Goal: Transaction & Acquisition: Purchase product/service

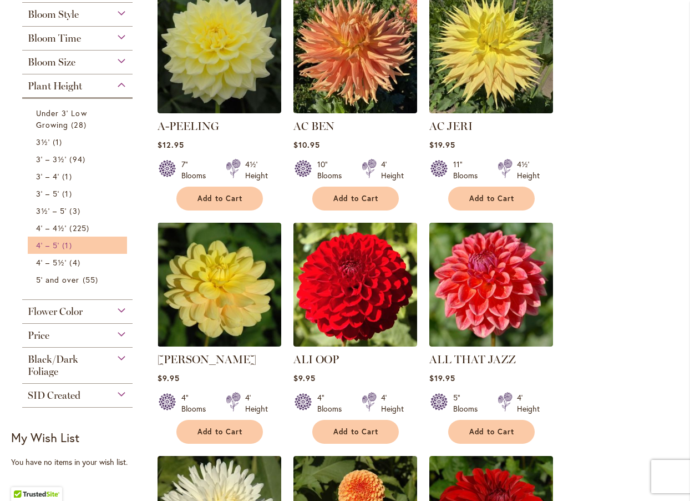
scroll to position [251, 0]
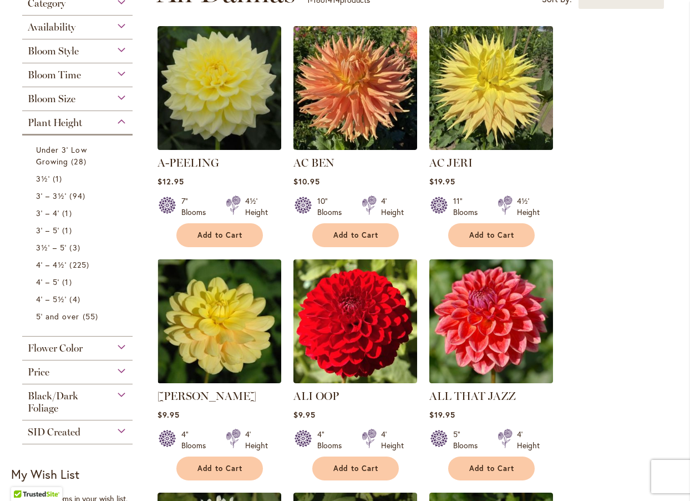
click at [124, 122] on div "Plant Height" at bounding box center [77, 120] width 110 height 18
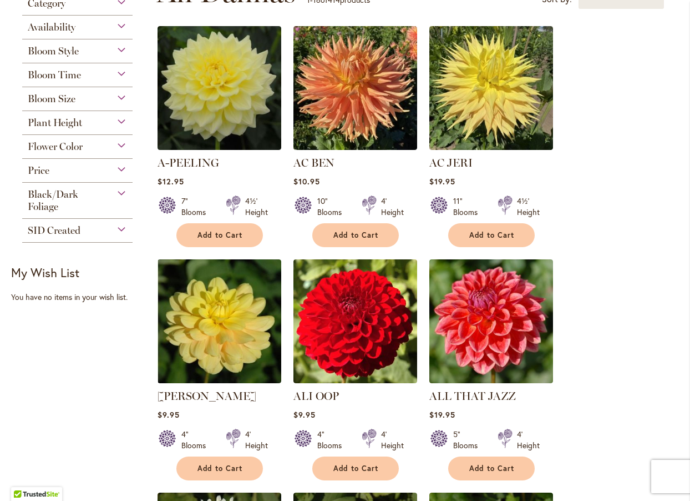
click at [122, 97] on div "Bloom Size" at bounding box center [77, 96] width 110 height 18
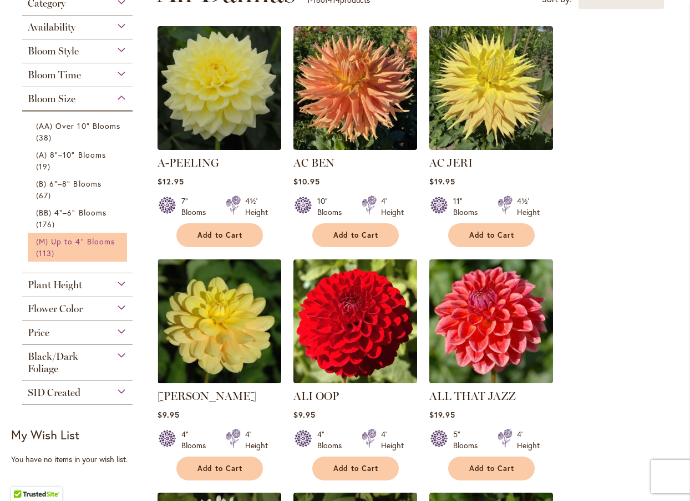
click at [44, 245] on span "(M) Up to 4" Blooms" at bounding box center [75, 241] width 79 height 11
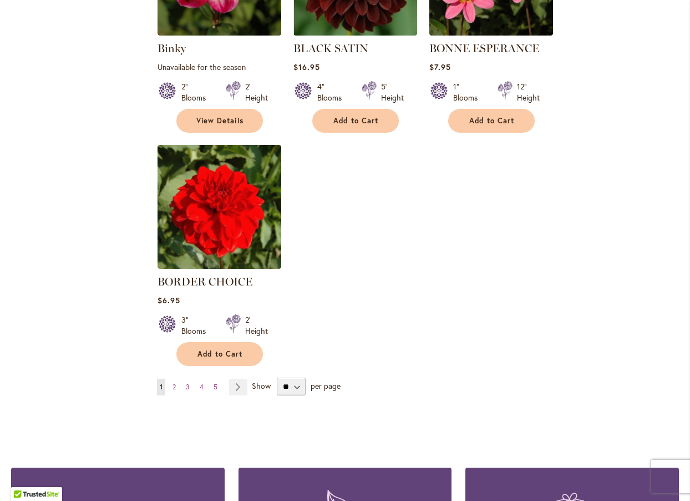
scroll to position [1276, 0]
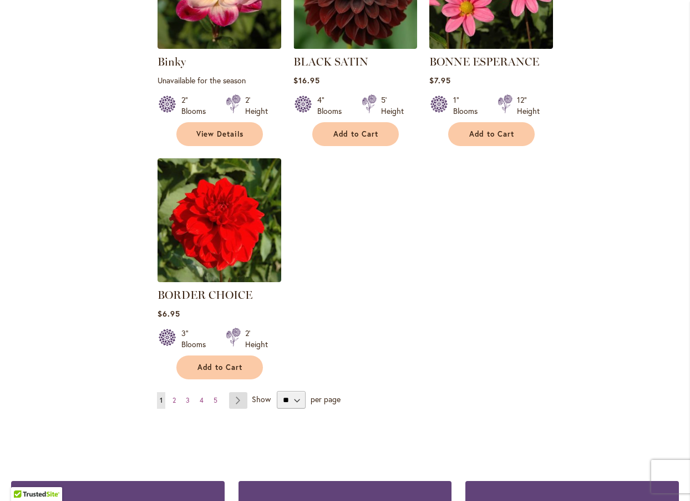
click at [234, 392] on link "Page Next" at bounding box center [238, 400] width 18 height 17
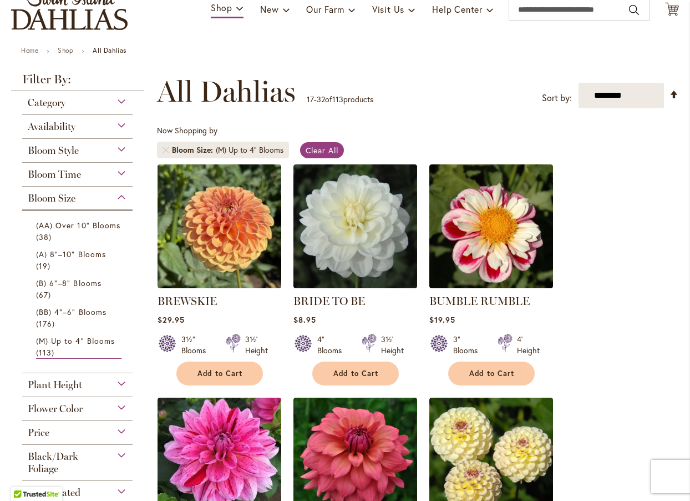
scroll to position [55, 0]
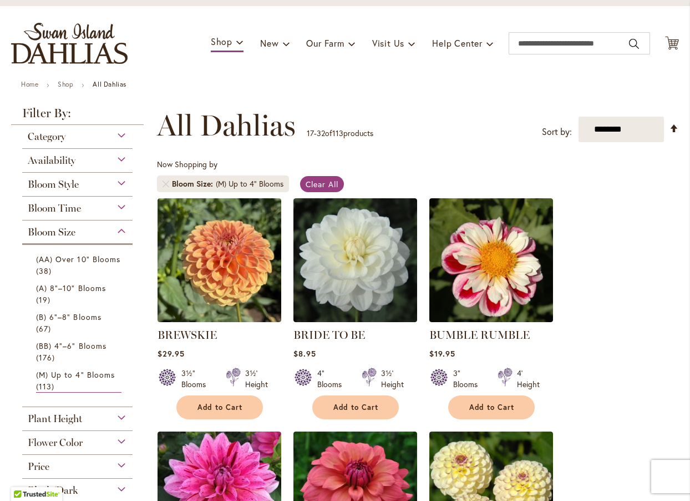
click at [123, 439] on div "Flower Color" at bounding box center [77, 440] width 110 height 18
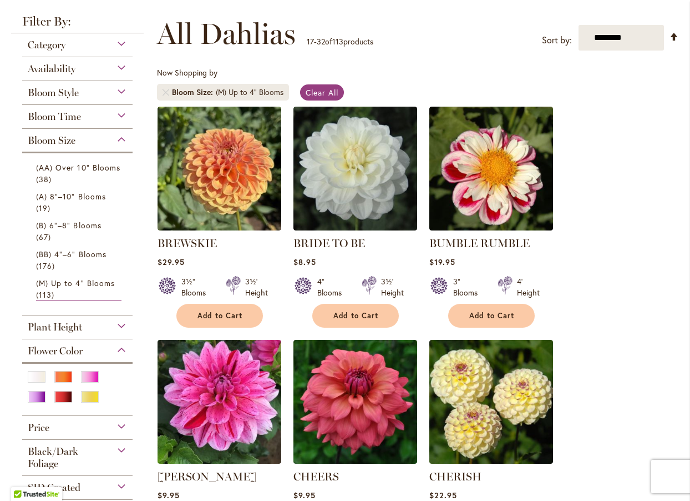
scroll to position [166, 0]
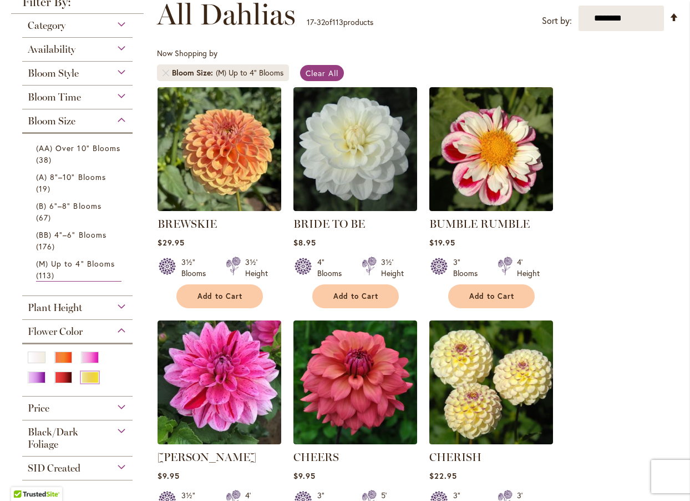
click at [92, 379] on div "Yellow" at bounding box center [90, 377] width 18 height 12
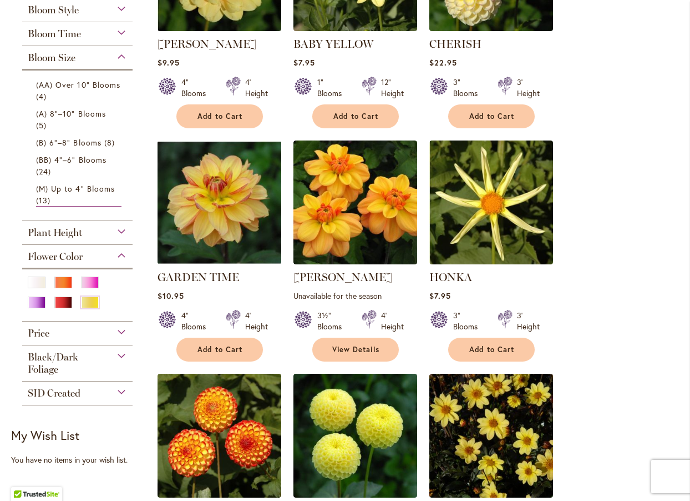
scroll to position [388, 0]
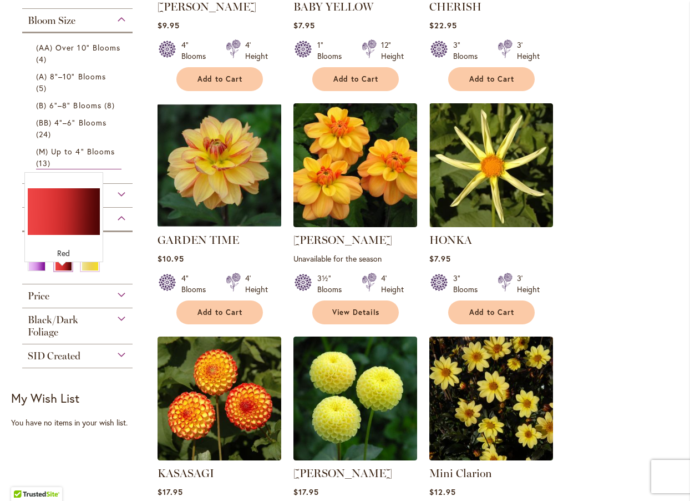
click at [55, 271] on div "Red" at bounding box center [63, 265] width 18 height 12
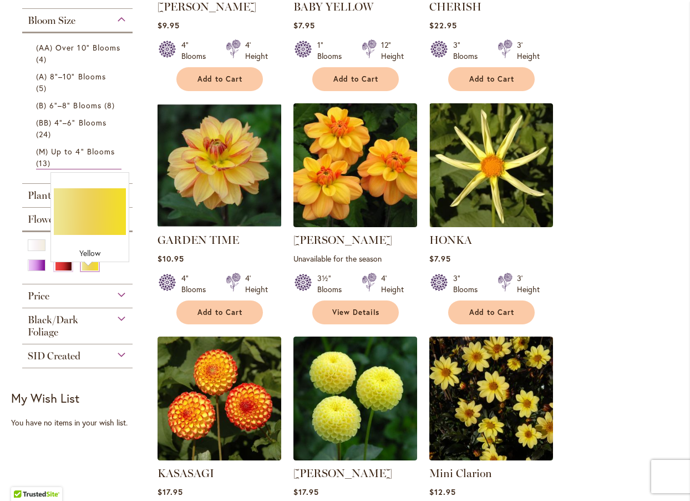
click at [95, 271] on div "Yellow" at bounding box center [90, 265] width 18 height 12
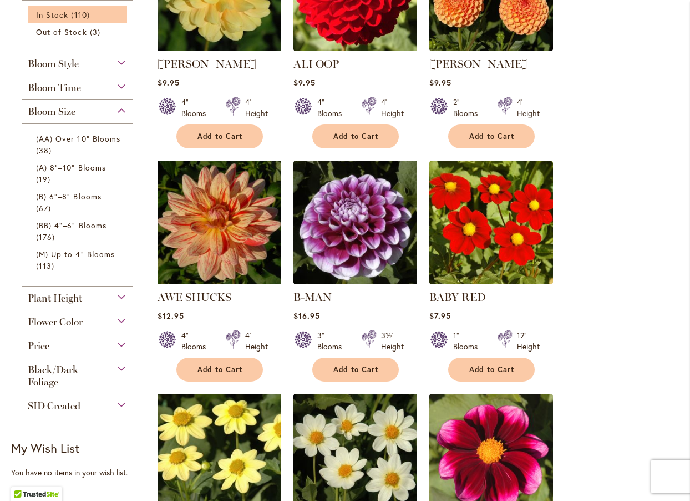
scroll to position [388, 0]
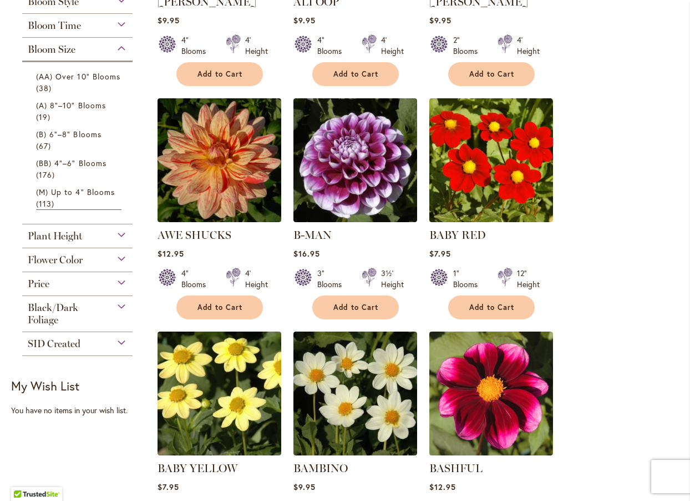
click at [108, 261] on div "Flower Color" at bounding box center [77, 257] width 110 height 18
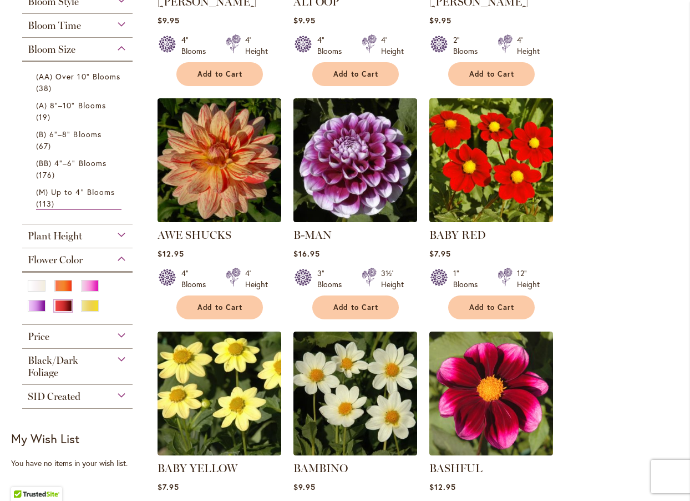
click at [63, 302] on div "Red" at bounding box center [63, 306] width 18 height 12
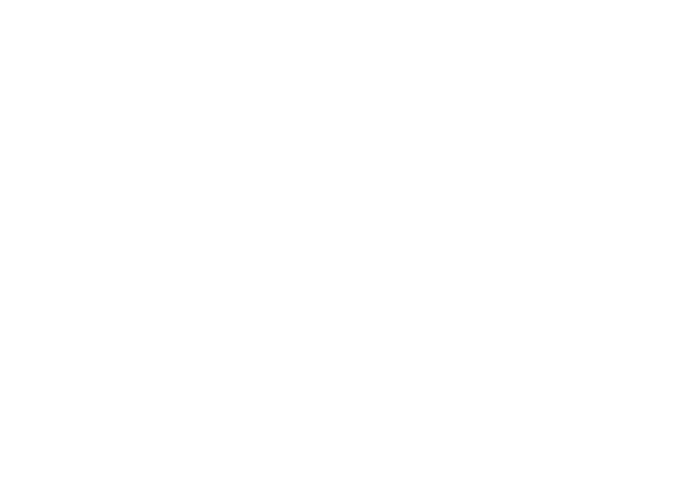
click at [63, 305] on div "Availability In Stock 25 items" at bounding box center [77, 314] width 110 height 59
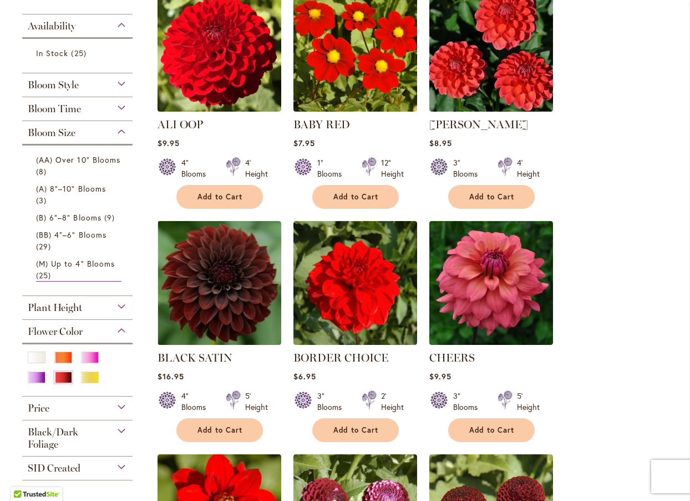
scroll to position [277, 0]
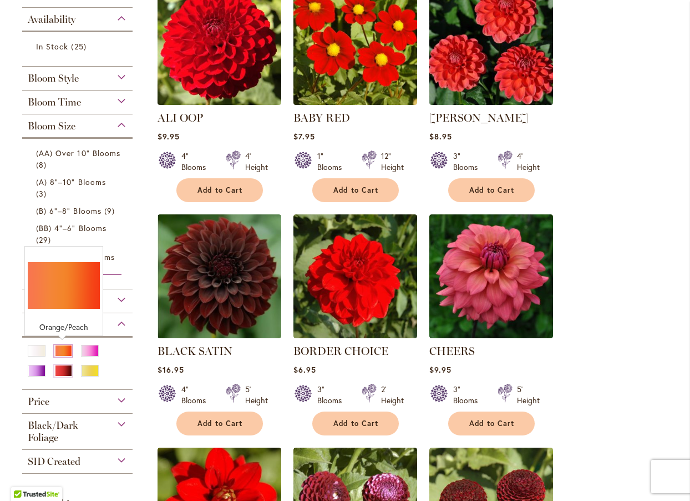
click at [61, 347] on div "Orange/Peach" at bounding box center [63, 351] width 18 height 12
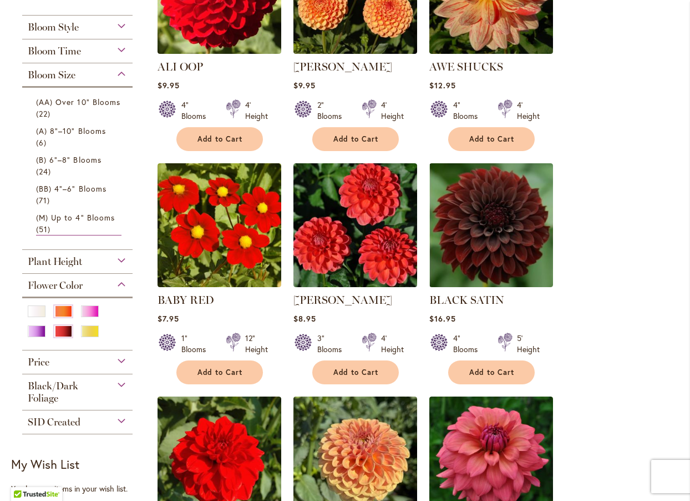
scroll to position [333, 0]
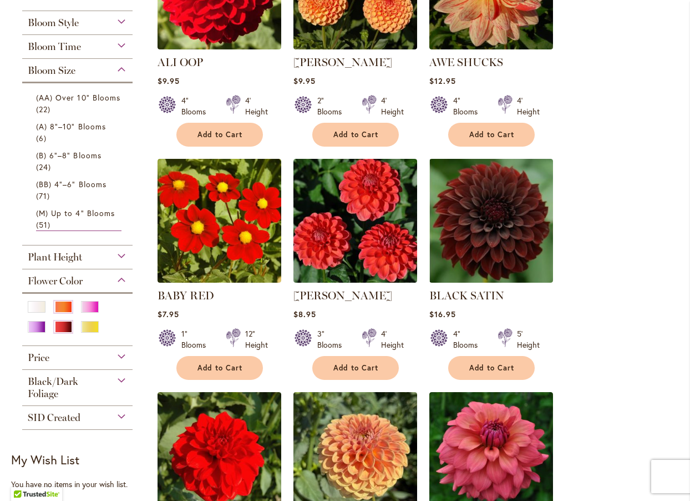
click at [58, 318] on div at bounding box center [77, 321] width 99 height 40
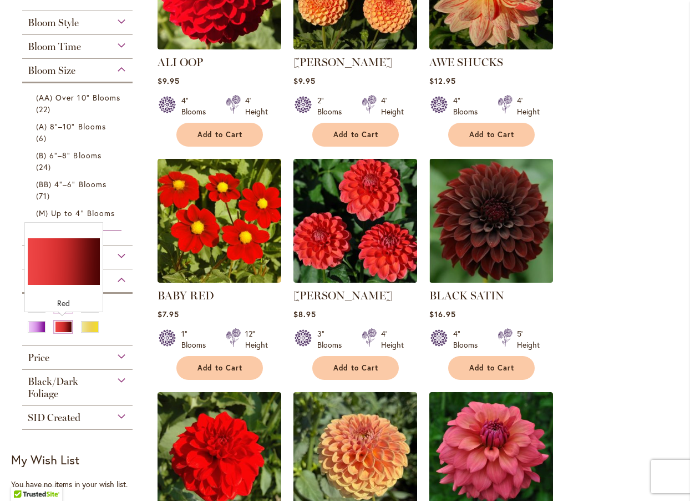
click at [57, 322] on div "Red" at bounding box center [63, 327] width 18 height 12
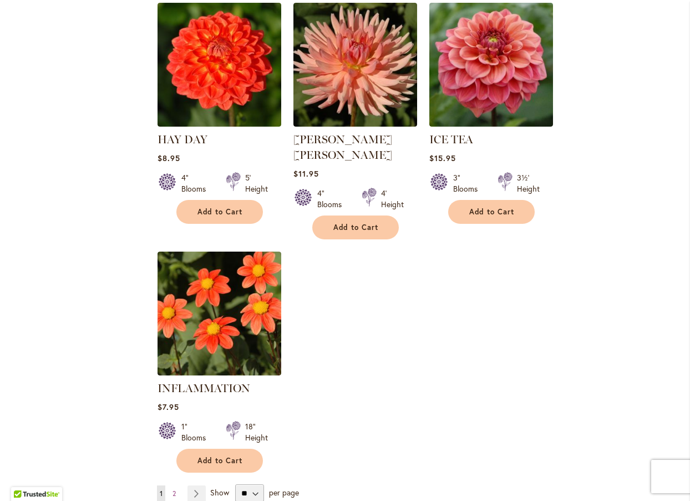
scroll to position [1221, 0]
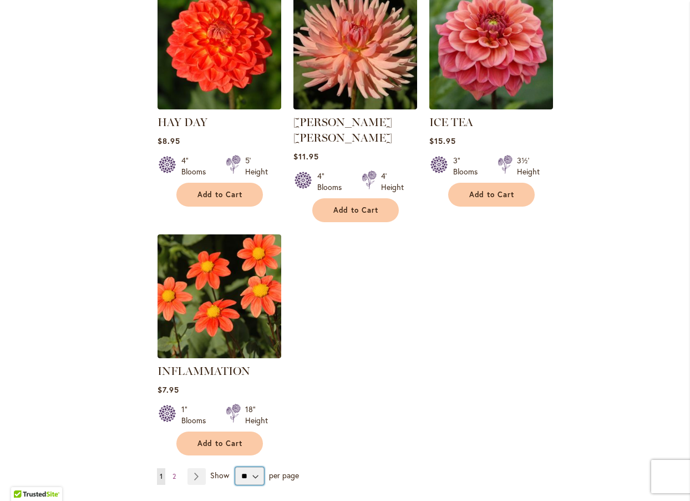
click at [257, 467] on select "** ** ** **" at bounding box center [249, 476] width 29 height 18
select select "**"
click at [235, 467] on select "** ** ** **" at bounding box center [249, 476] width 29 height 18
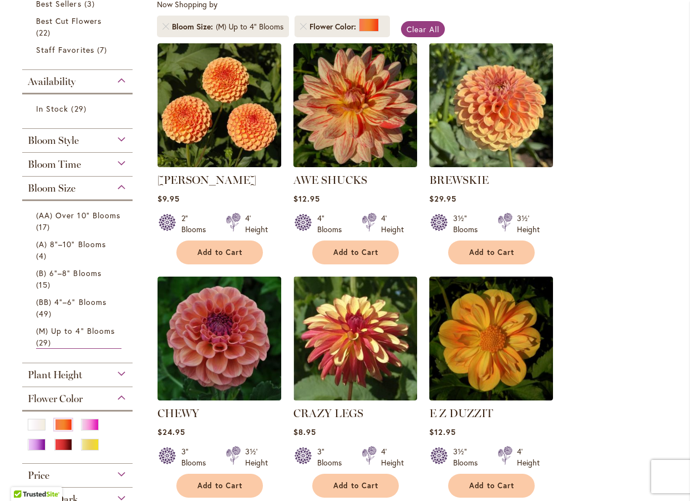
scroll to position [166, 0]
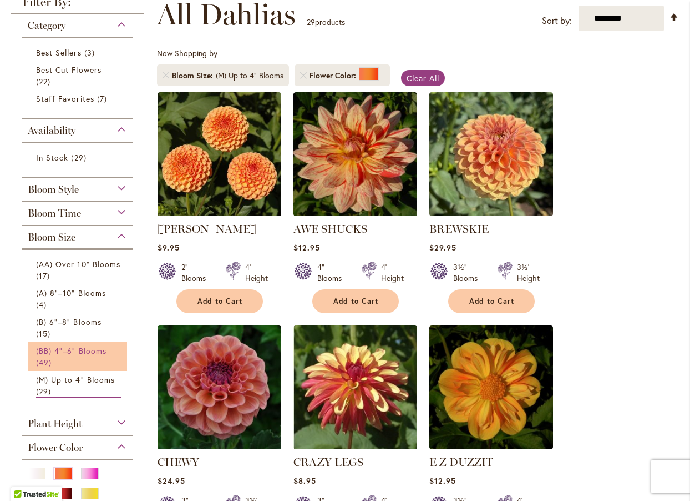
click at [88, 348] on link "(BB) 4"–6" Blooms 49 items" at bounding box center [78, 356] width 85 height 23
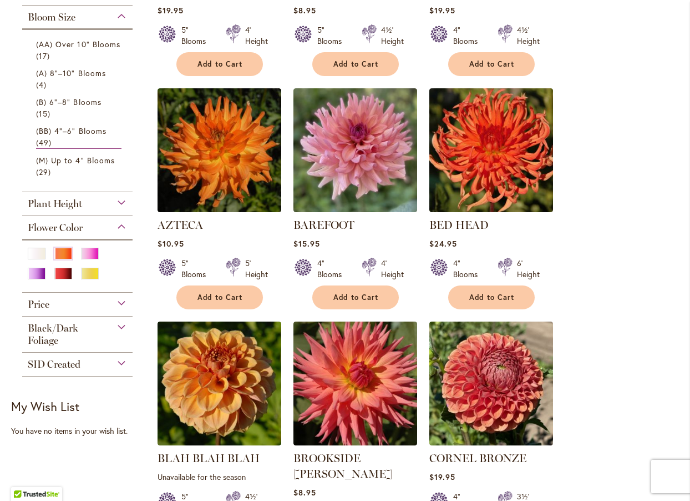
scroll to position [449, 0]
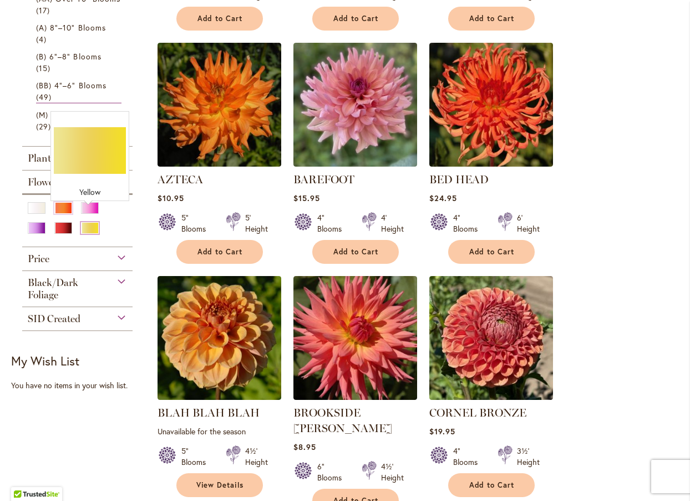
click at [87, 222] on div "Yellow" at bounding box center [90, 228] width 18 height 12
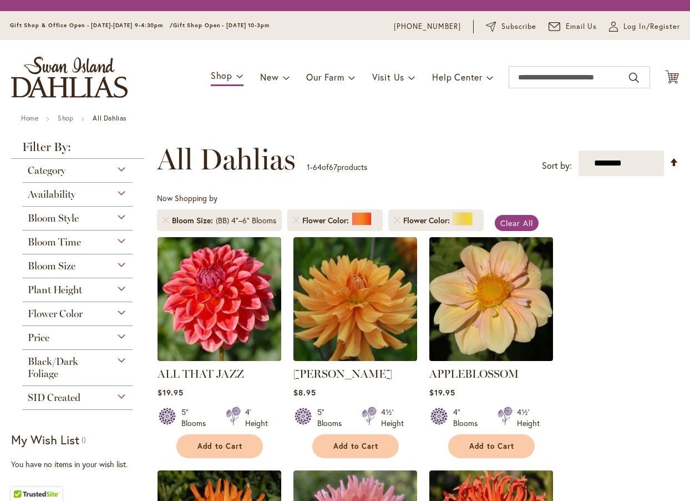
scroll to position [171, 0]
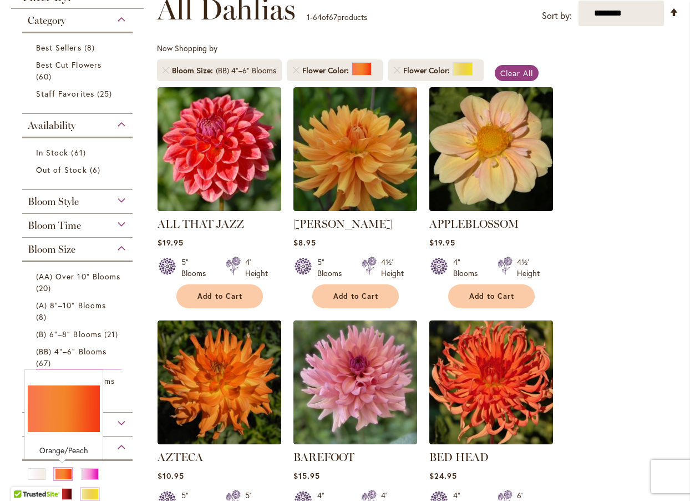
click at [63, 468] on div "Orange/Peach" at bounding box center [63, 474] width 18 height 12
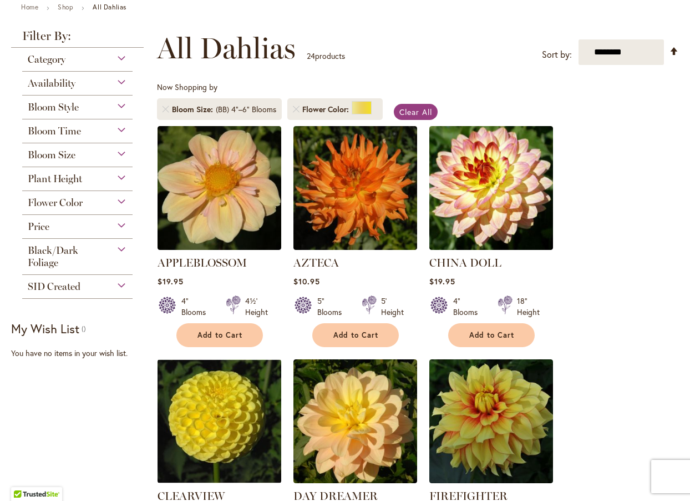
scroll to position [111, 0]
click at [113, 199] on div "Flower Color" at bounding box center [77, 200] width 110 height 18
click at [118, 199] on div "Flower Color" at bounding box center [77, 200] width 110 height 18
click at [41, 199] on span "Flower Color" at bounding box center [55, 202] width 55 height 12
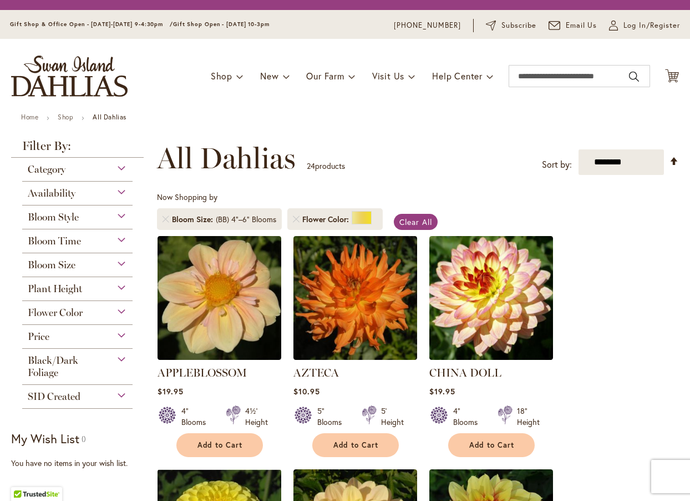
scroll to position [0, 0]
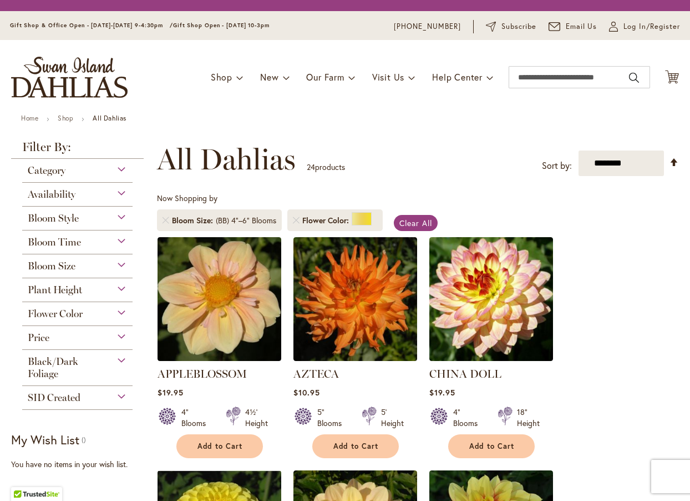
click at [120, 320] on div "Flower Color" at bounding box center [77, 311] width 110 height 18
click at [119, 307] on div "Flower Color" at bounding box center [77, 311] width 110 height 18
click at [120, 314] on div "Flower Color" at bounding box center [77, 311] width 110 height 18
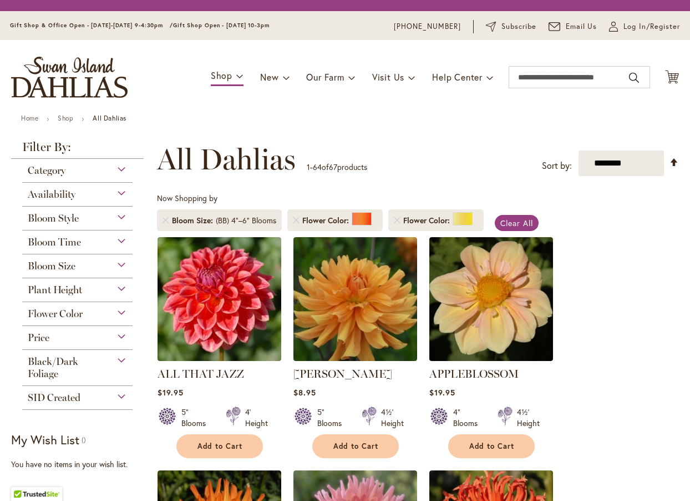
scroll to position [150, 0]
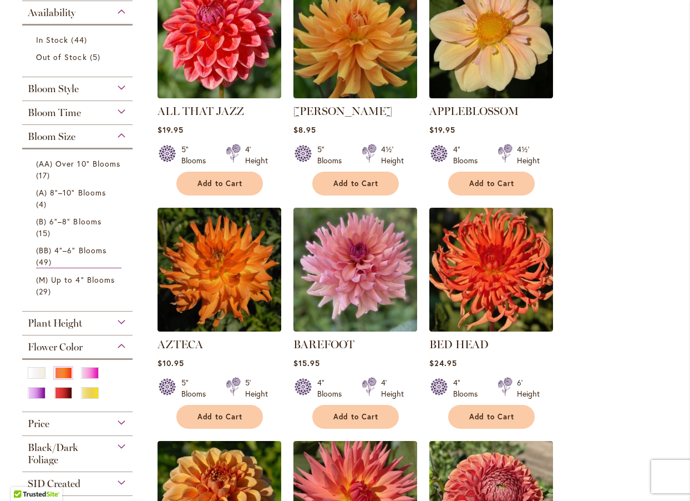
scroll to position [282, 0]
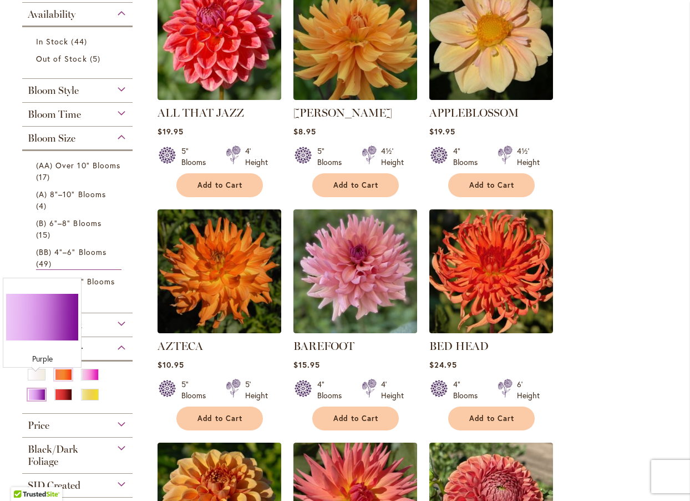
click at [31, 388] on div "Purple" at bounding box center [37, 394] width 18 height 12
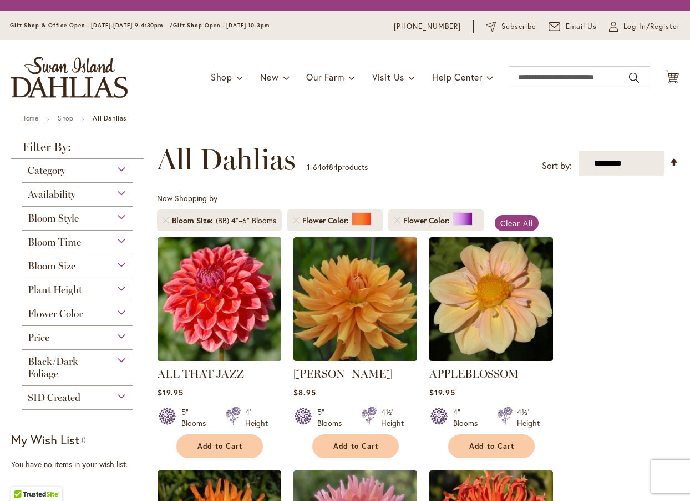
click at [119, 312] on div "Flower Color" at bounding box center [77, 311] width 110 height 18
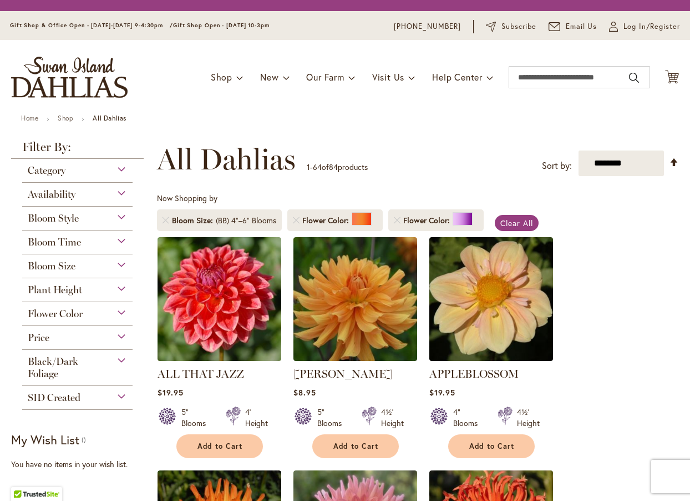
click at [57, 79] on img "store logo" at bounding box center [69, 77] width 117 height 41
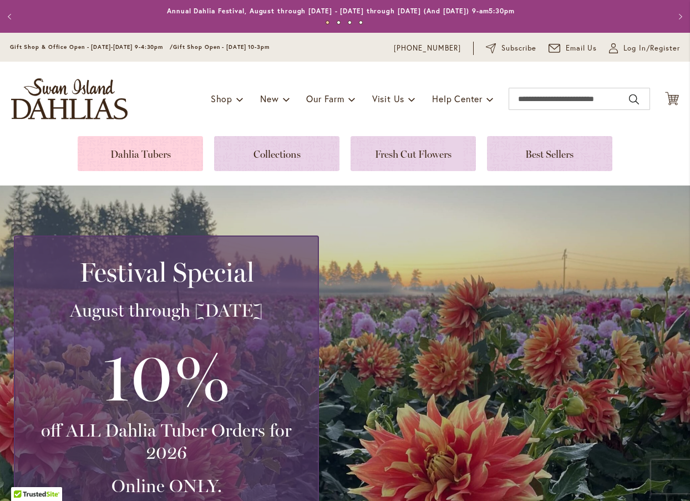
click at [158, 153] on link at bounding box center [140, 153] width 125 height 35
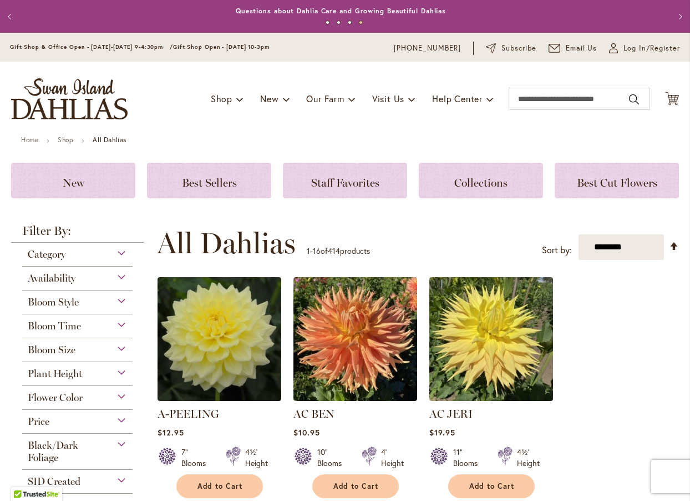
click at [124, 351] on div "Bloom Size" at bounding box center [77, 347] width 110 height 18
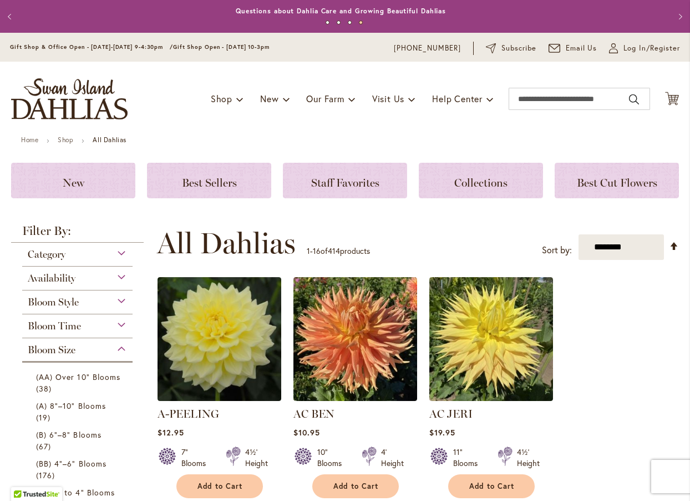
scroll to position [338, 0]
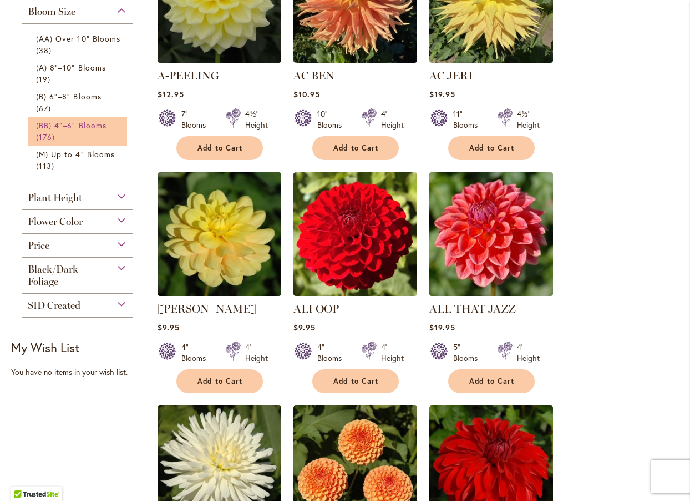
click at [66, 122] on span "(BB) 4"–6" Blooms" at bounding box center [71, 125] width 70 height 11
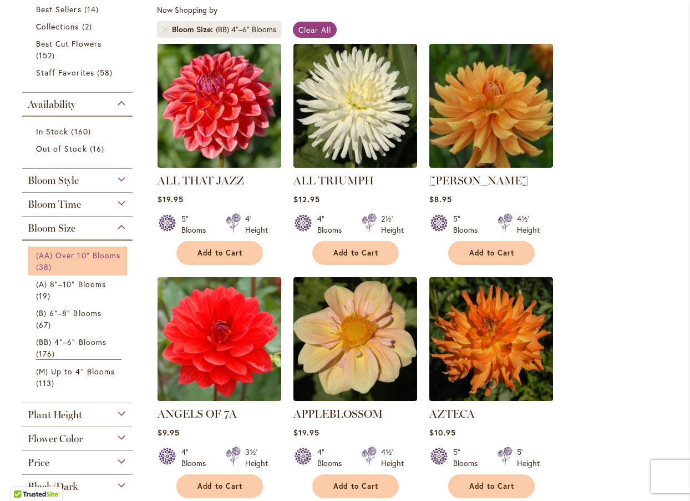
scroll to position [222, 0]
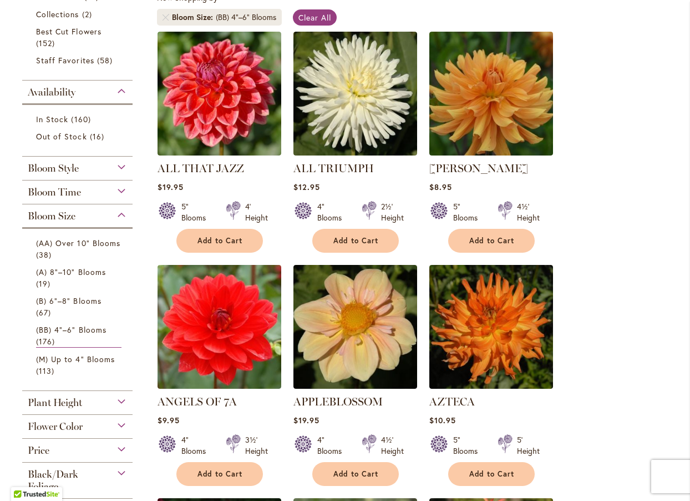
click at [118, 422] on div "Flower Color" at bounding box center [77, 424] width 110 height 18
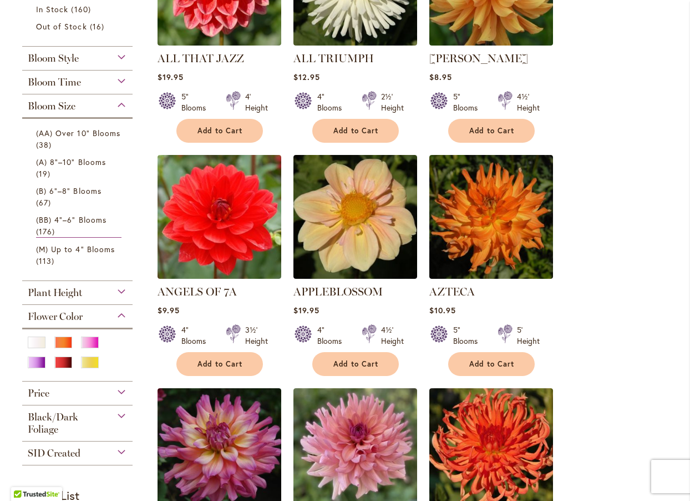
scroll to position [277, 0]
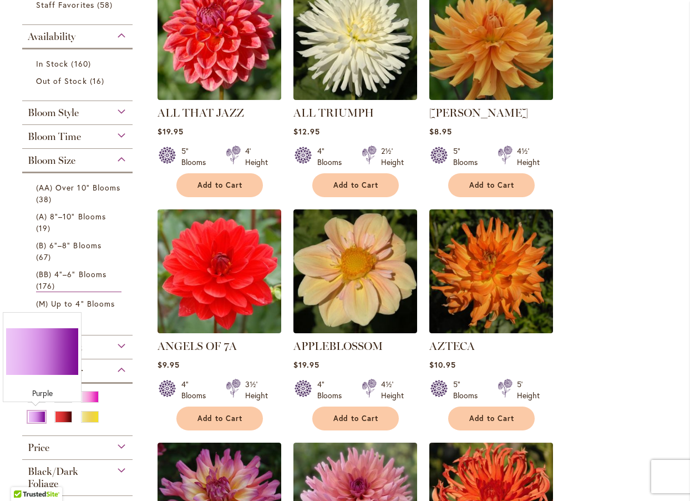
click div "Purple"
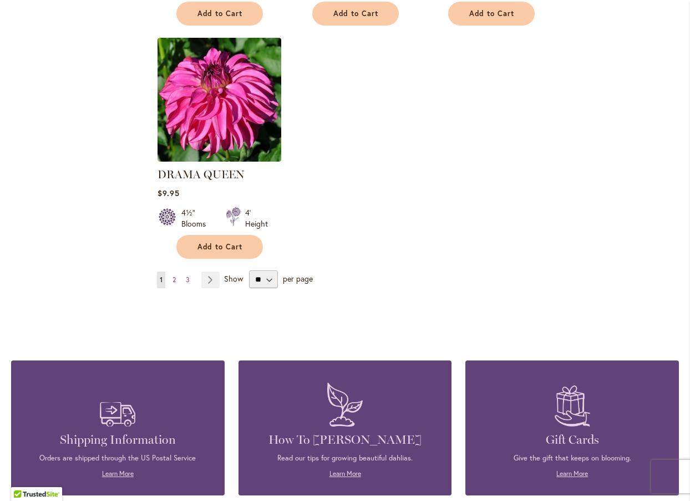
scroll to position [1387, 0]
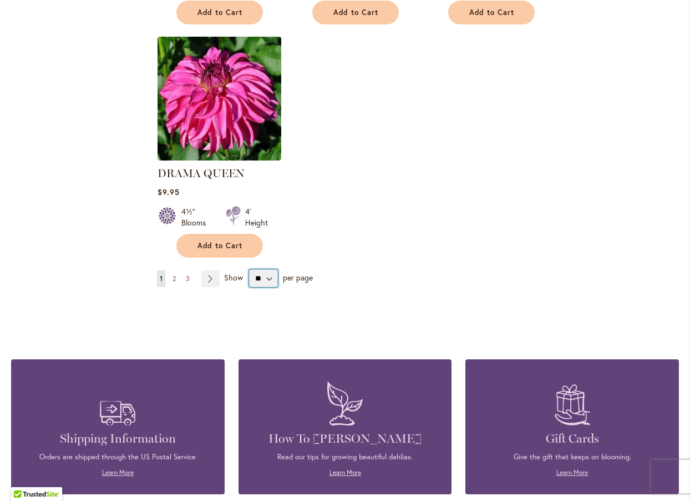
click at [275, 279] on select "** ** ** **" at bounding box center [263, 278] width 29 height 18
select select "**"
click at [249, 269] on select "** ** ** **" at bounding box center [263, 278] width 29 height 18
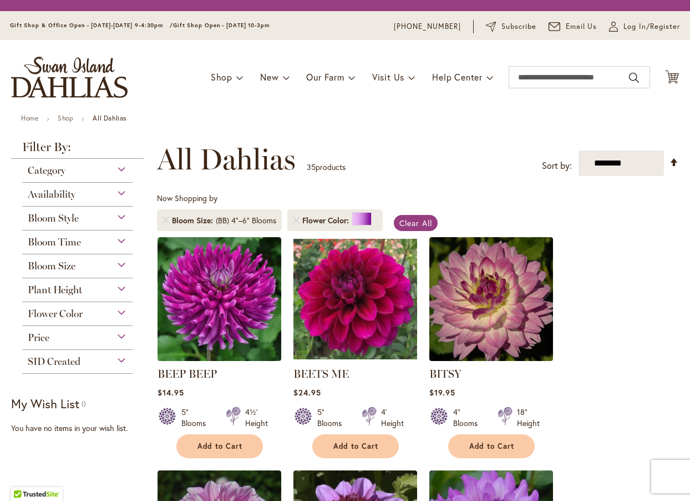
click at [122, 263] on div "Bloom Size" at bounding box center [77, 263] width 110 height 18
click at [115, 265] on div "Bloom Size" at bounding box center [77, 263] width 110 height 18
click at [54, 241] on span "Bloom Time" at bounding box center [54, 242] width 53 height 12
click at [114, 261] on div "Bloom Size" at bounding box center [77, 263] width 110 height 18
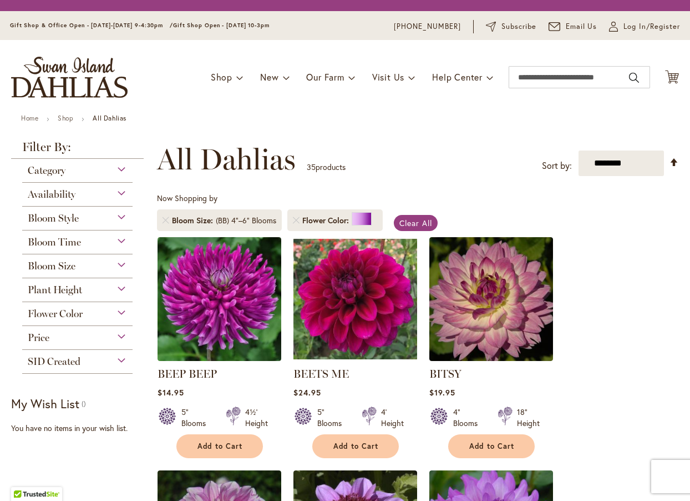
click at [121, 264] on div "Bloom Size" at bounding box center [77, 263] width 110 height 18
